Goal: Obtain resource: Download file/media

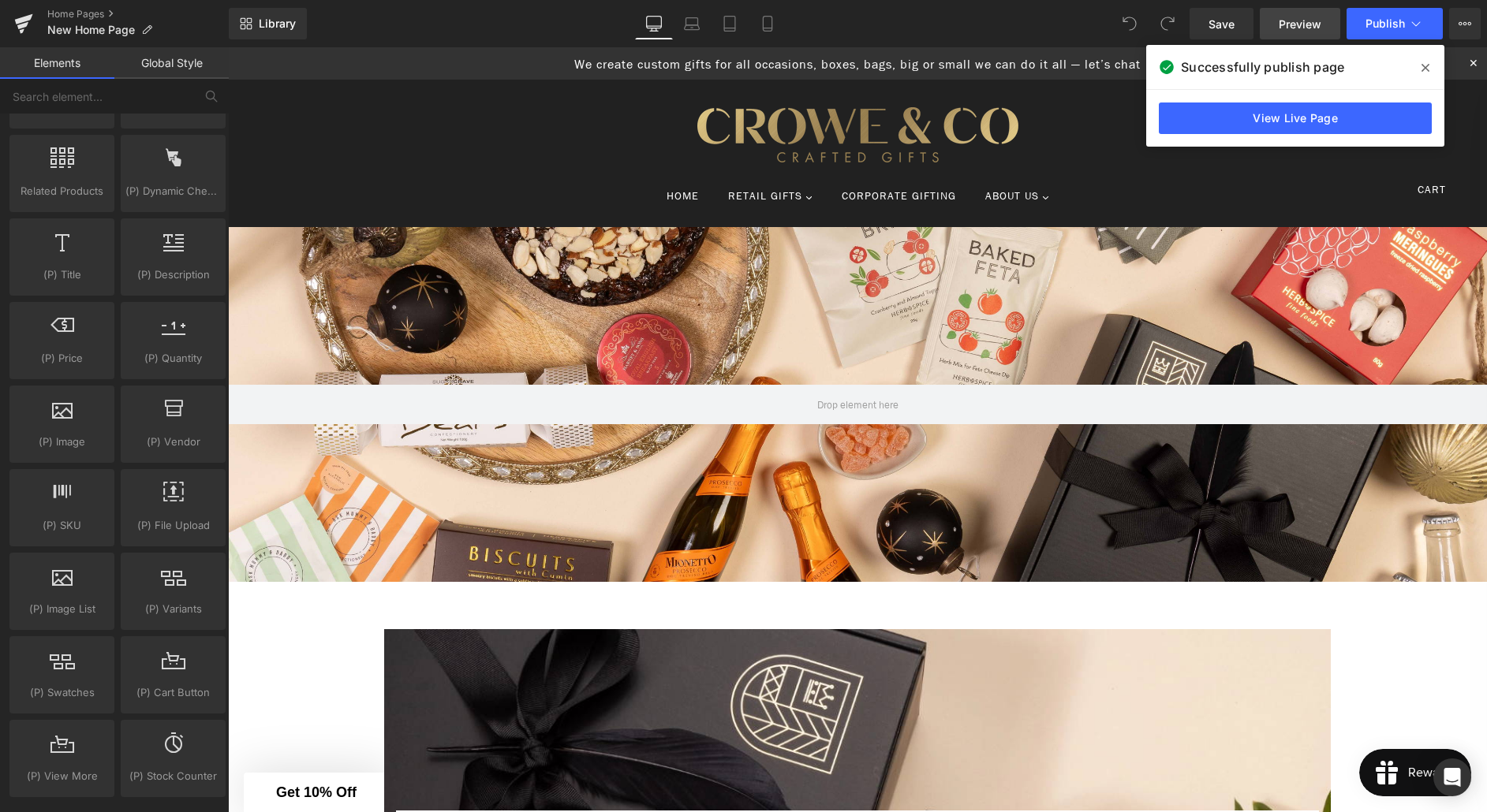
scroll to position [1442, 0]
click at [97, 24] on span "New Home Page" at bounding box center [91, 30] width 88 height 13
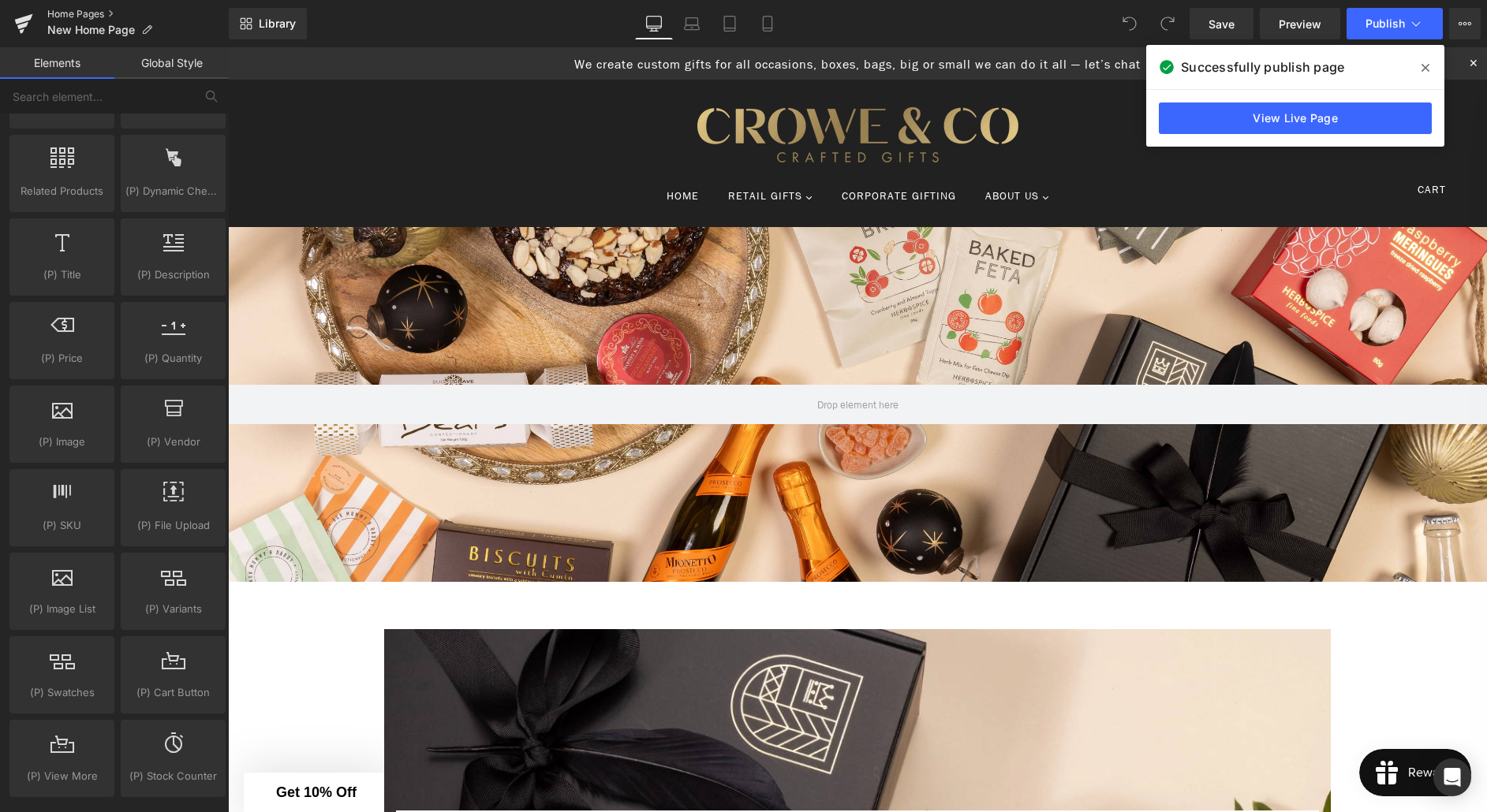
click at [76, 15] on link "Home Pages" at bounding box center [138, 14] width 181 height 13
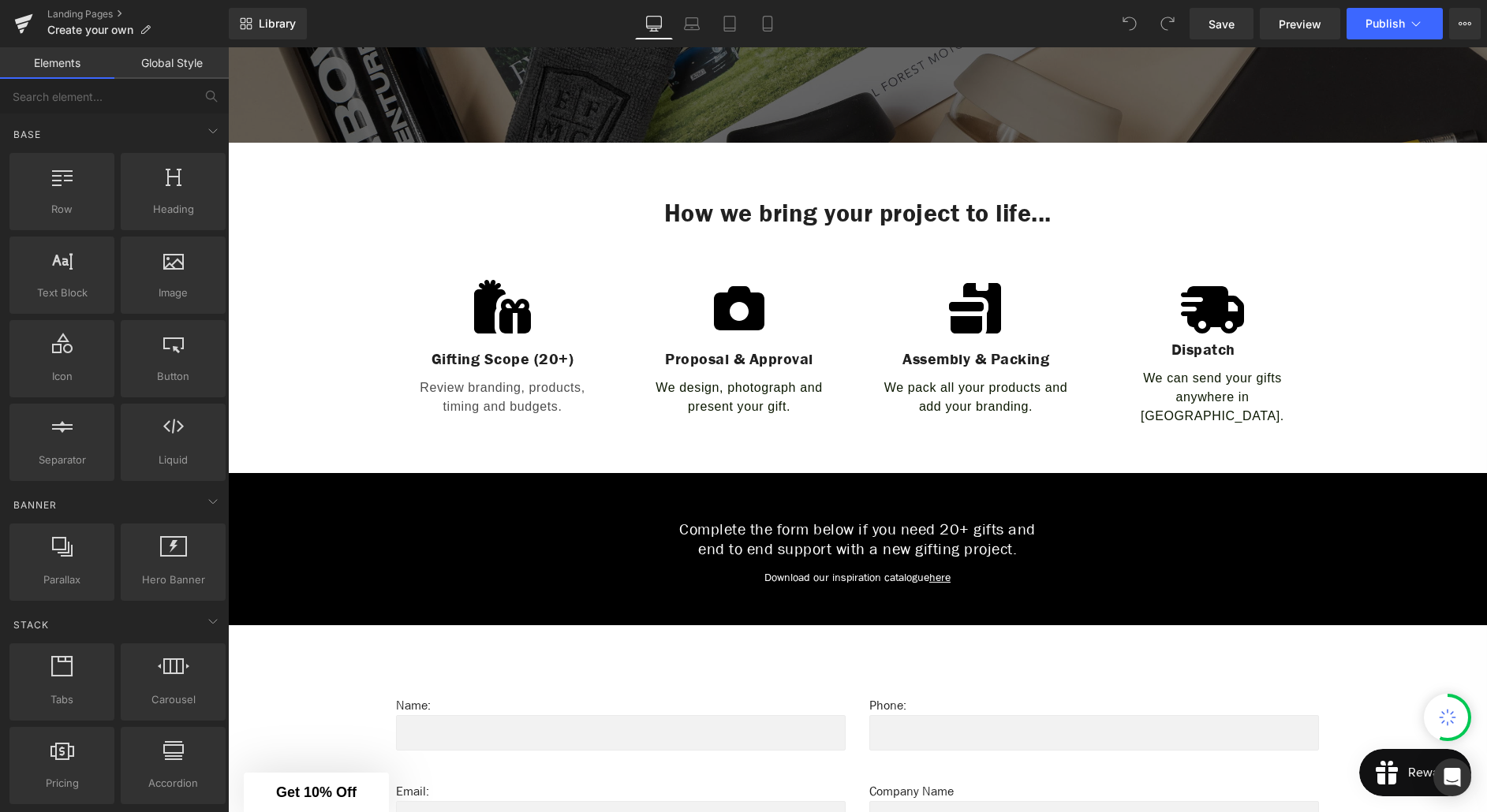
scroll to position [516, 0]
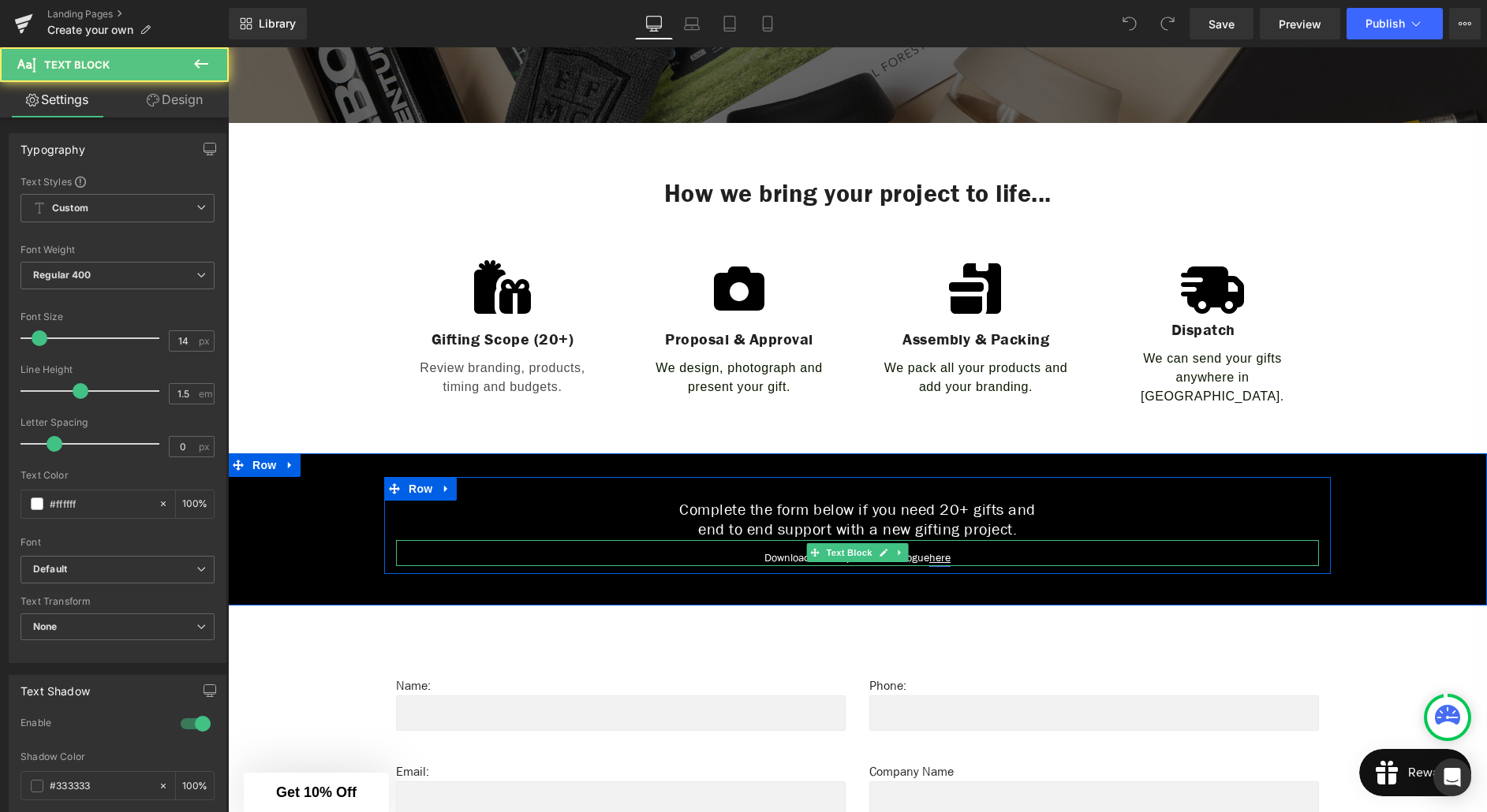
click at [946, 551] on link "here" at bounding box center [940, 558] width 21 height 15
click at [925, 550] on p "Download our inspiration catalogue here" at bounding box center [857, 557] width 922 height 16
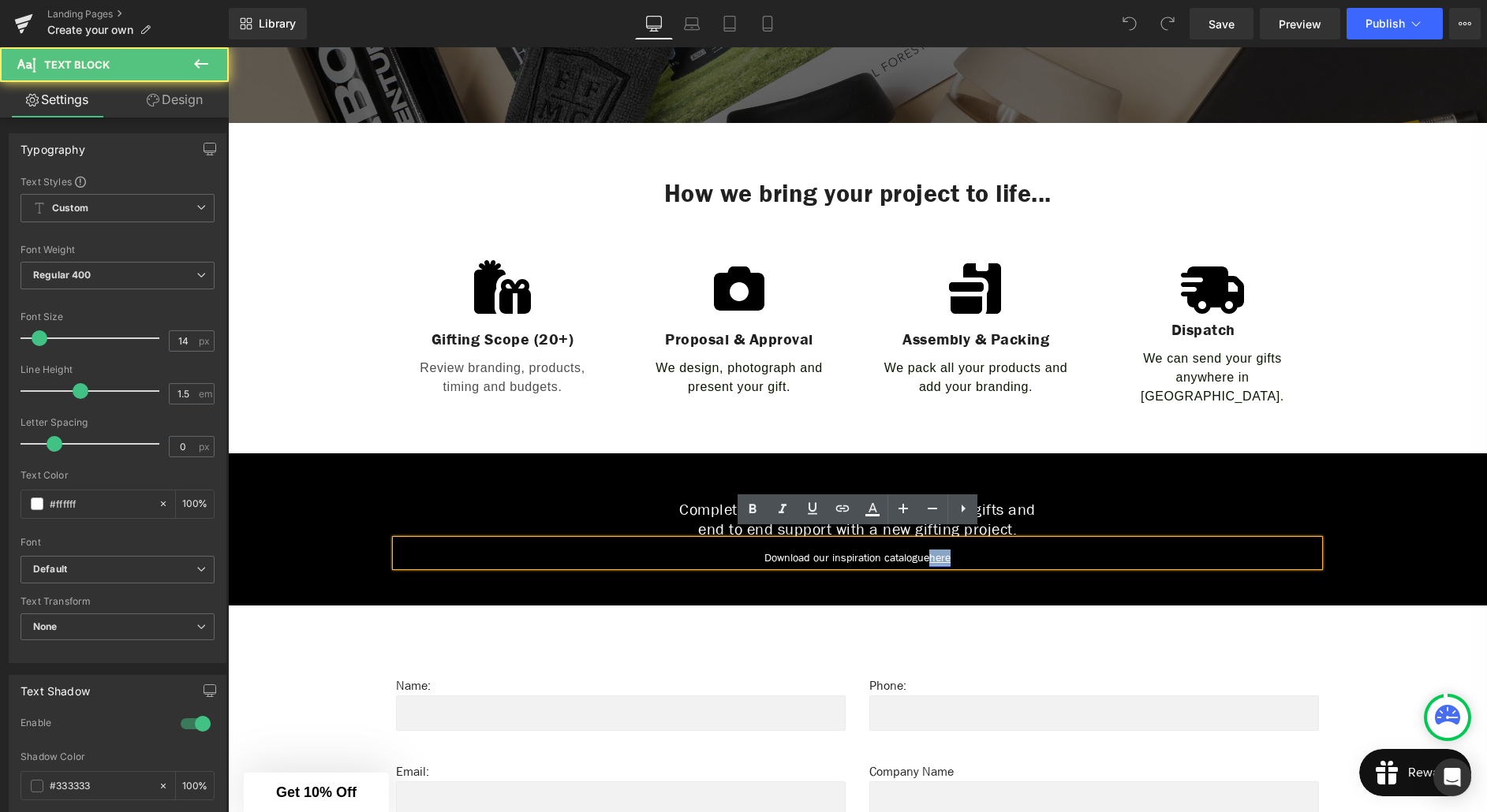
drag, startPoint x: 957, startPoint y: 552, endPoint x: 935, endPoint y: 551, distance: 22.0
click at [935, 551] on p "Download our inspiration catalogue here" at bounding box center [857, 557] width 922 height 16
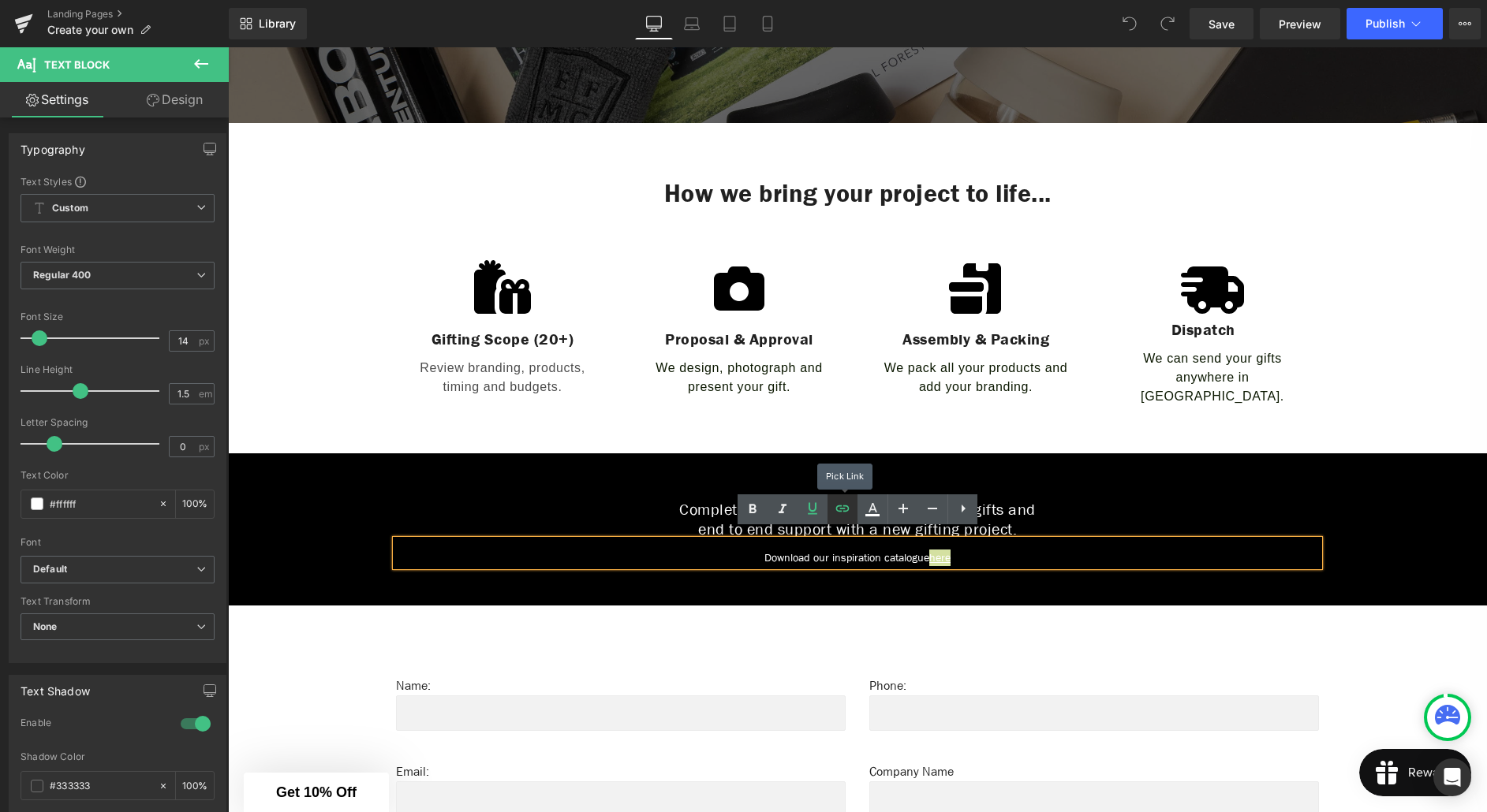
click at [836, 513] on icon at bounding box center [842, 508] width 19 height 19
